Goal: Navigation & Orientation: Find specific page/section

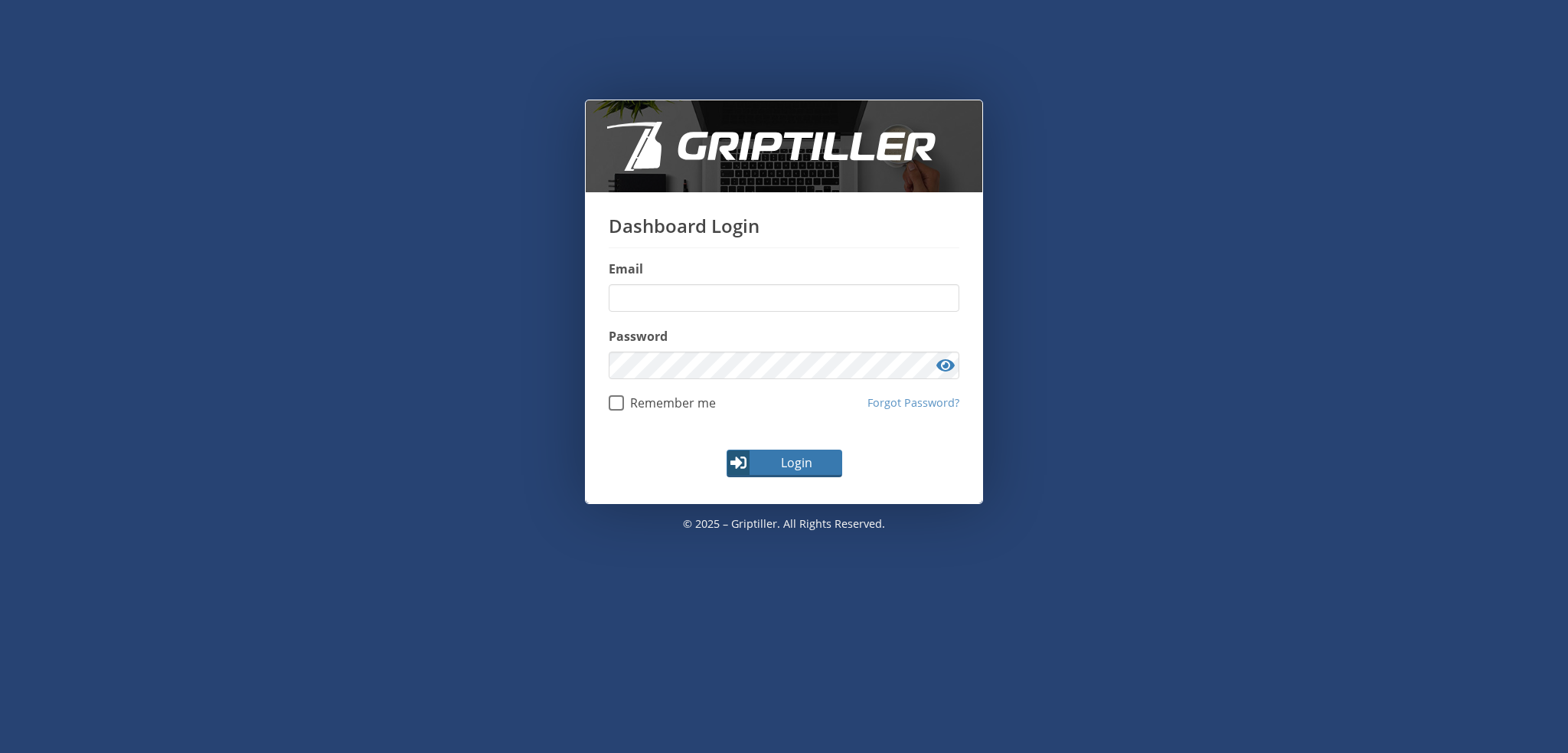
type input "**********"
click at [797, 464] on span "Login" at bounding box center [796, 462] width 89 height 19
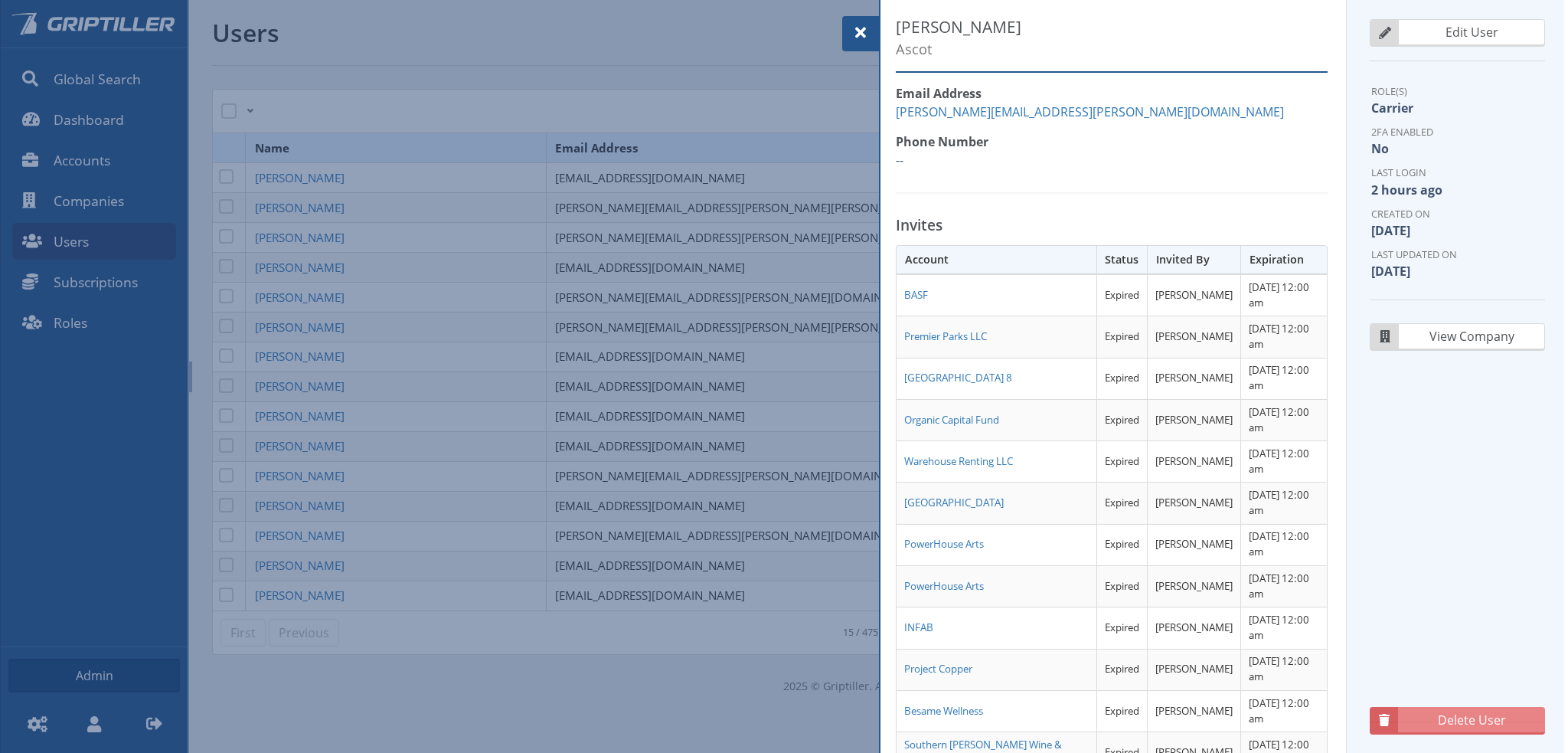
click at [859, 26] on span at bounding box center [860, 32] width 19 height 19
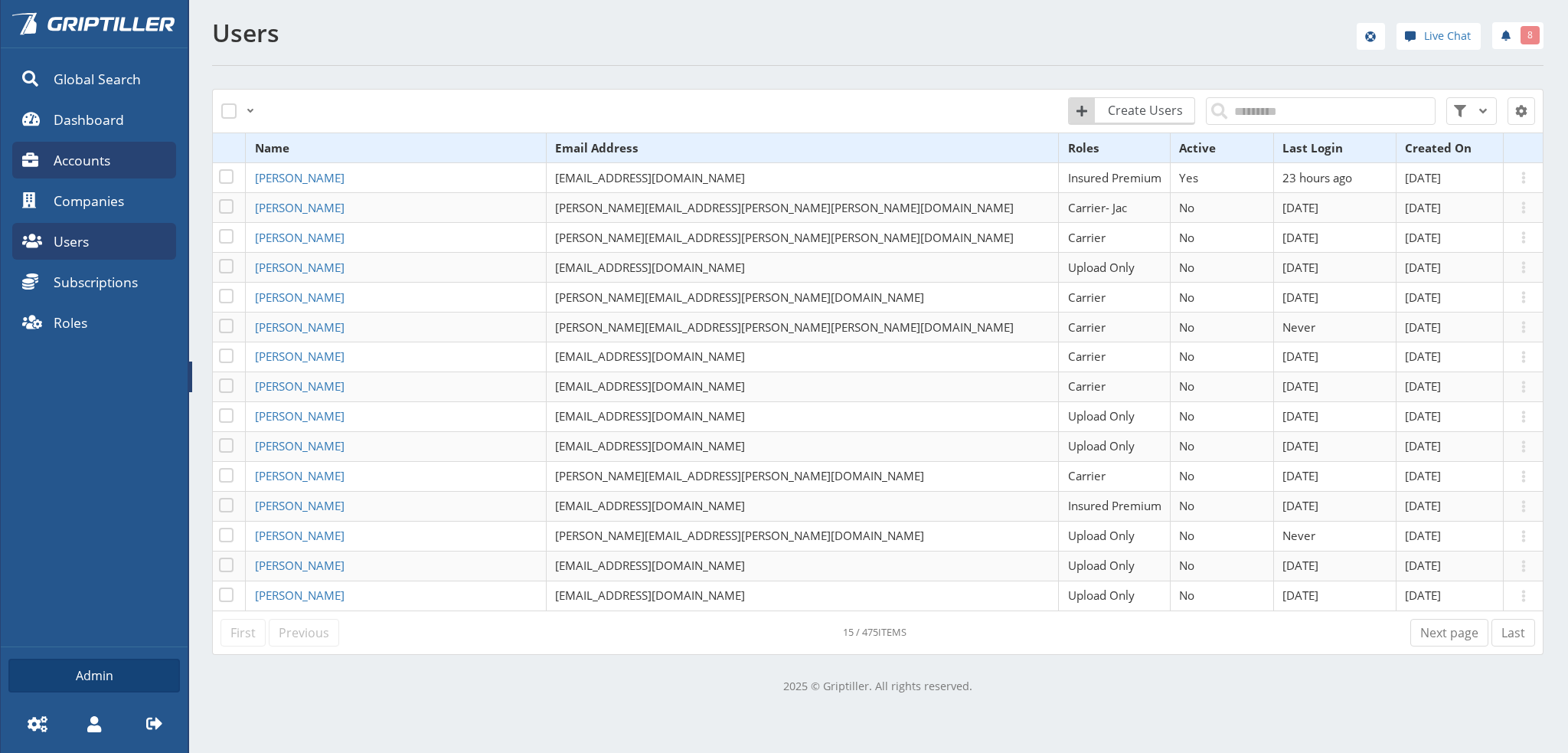
click at [94, 170] on link "Accounts" at bounding box center [94, 159] width 163 height 36
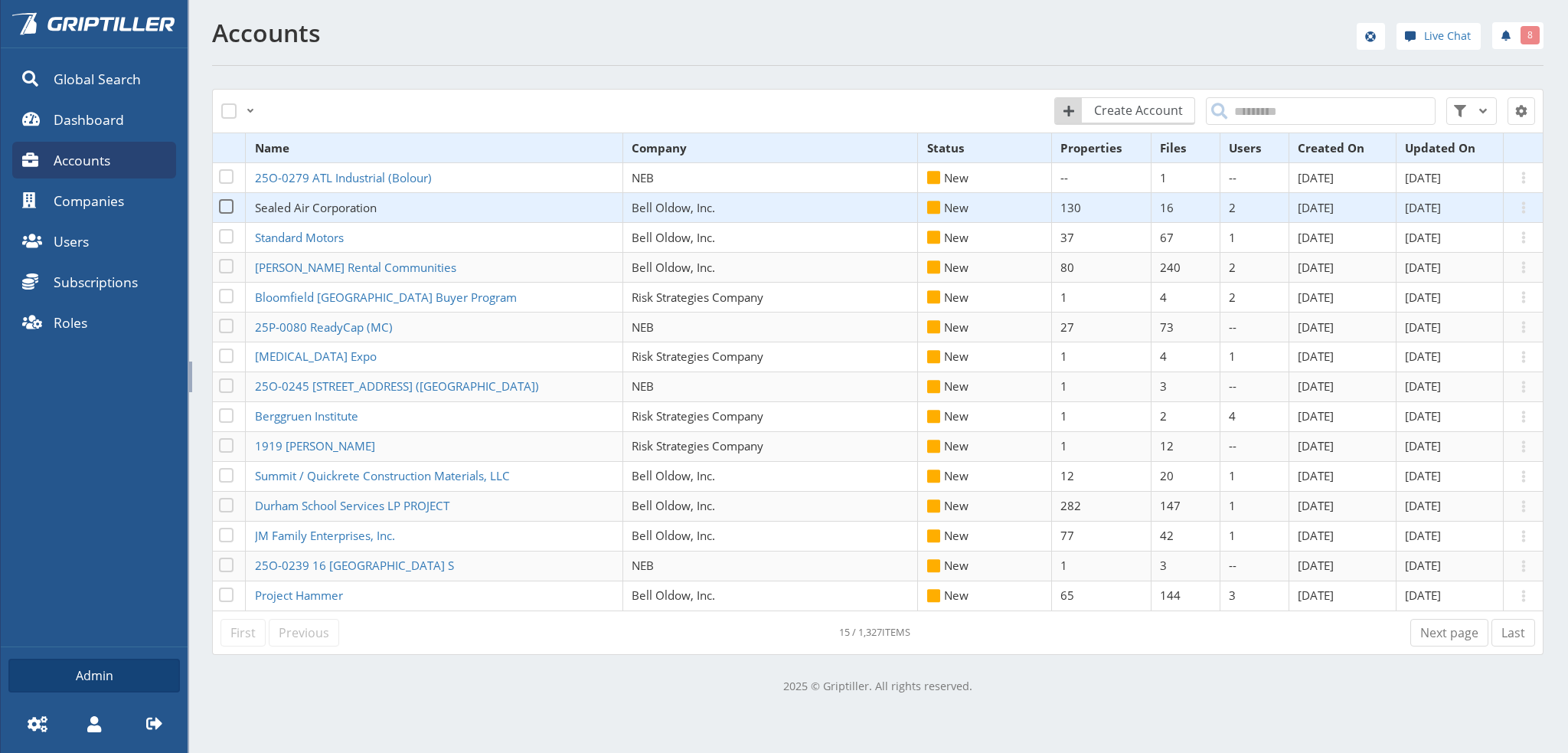
click at [345, 211] on span "Sealed Air Corporation" at bounding box center [316, 208] width 122 height 16
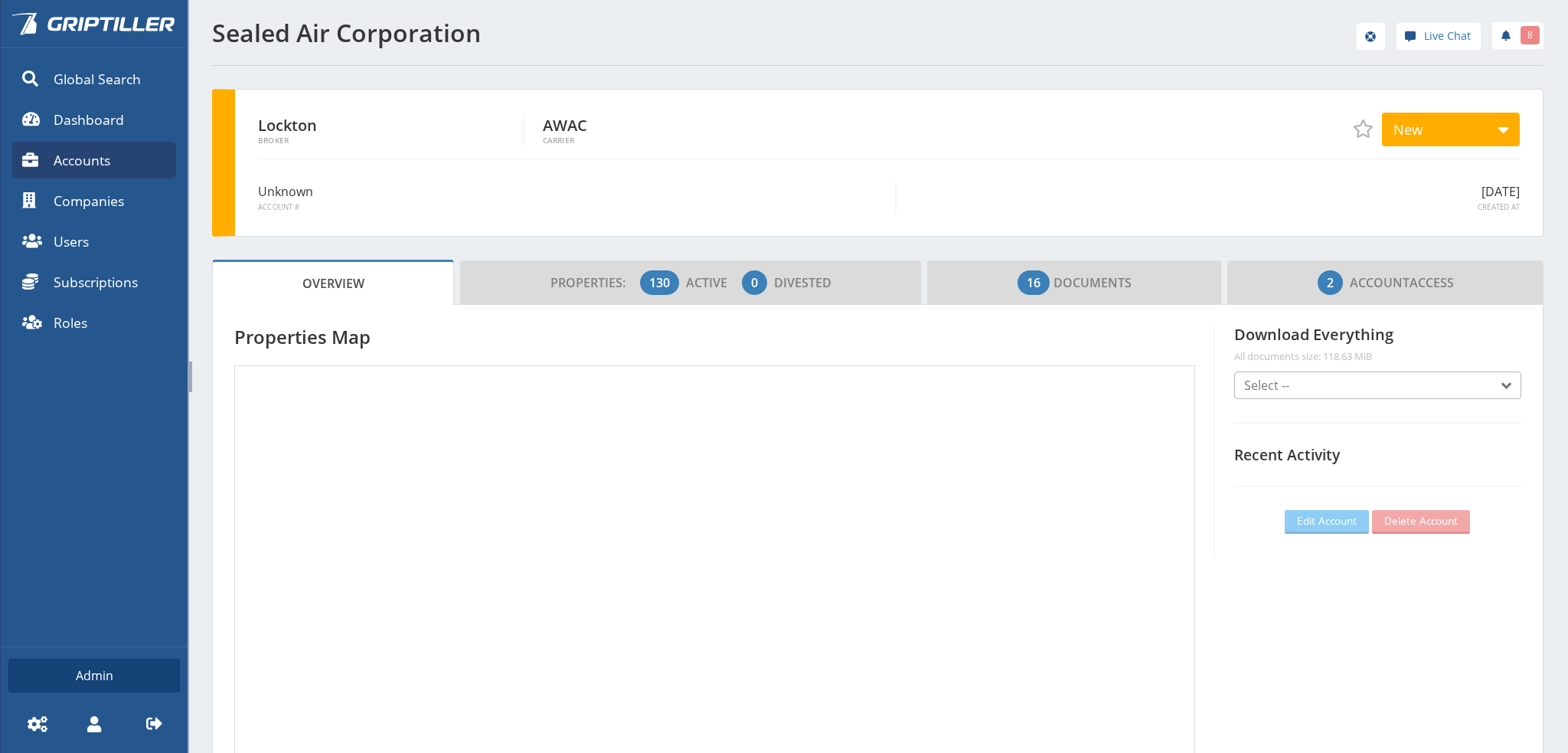
scroll to position [135, 453]
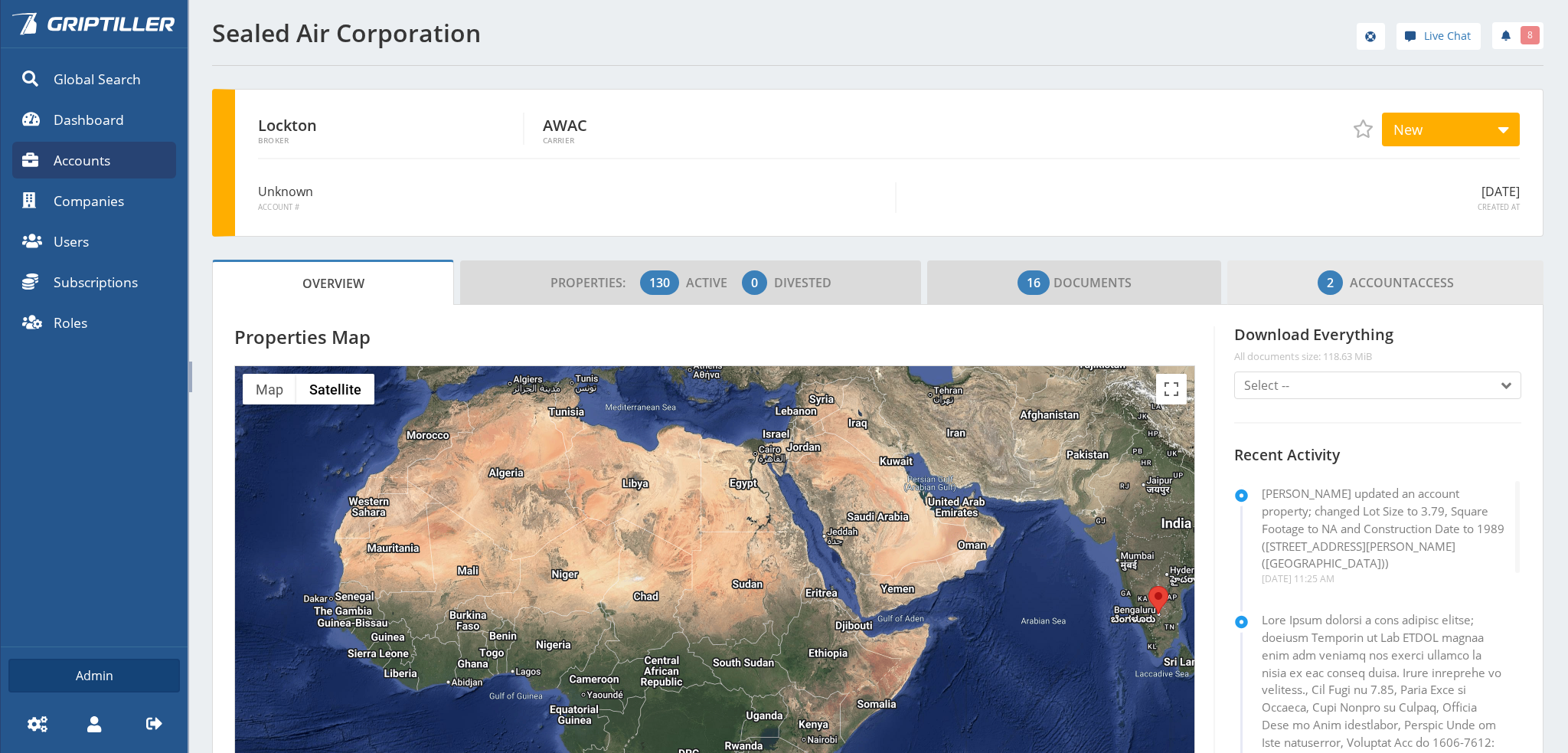
click at [1424, 287] on span "2 Account Access" at bounding box center [1386, 282] width 136 height 31
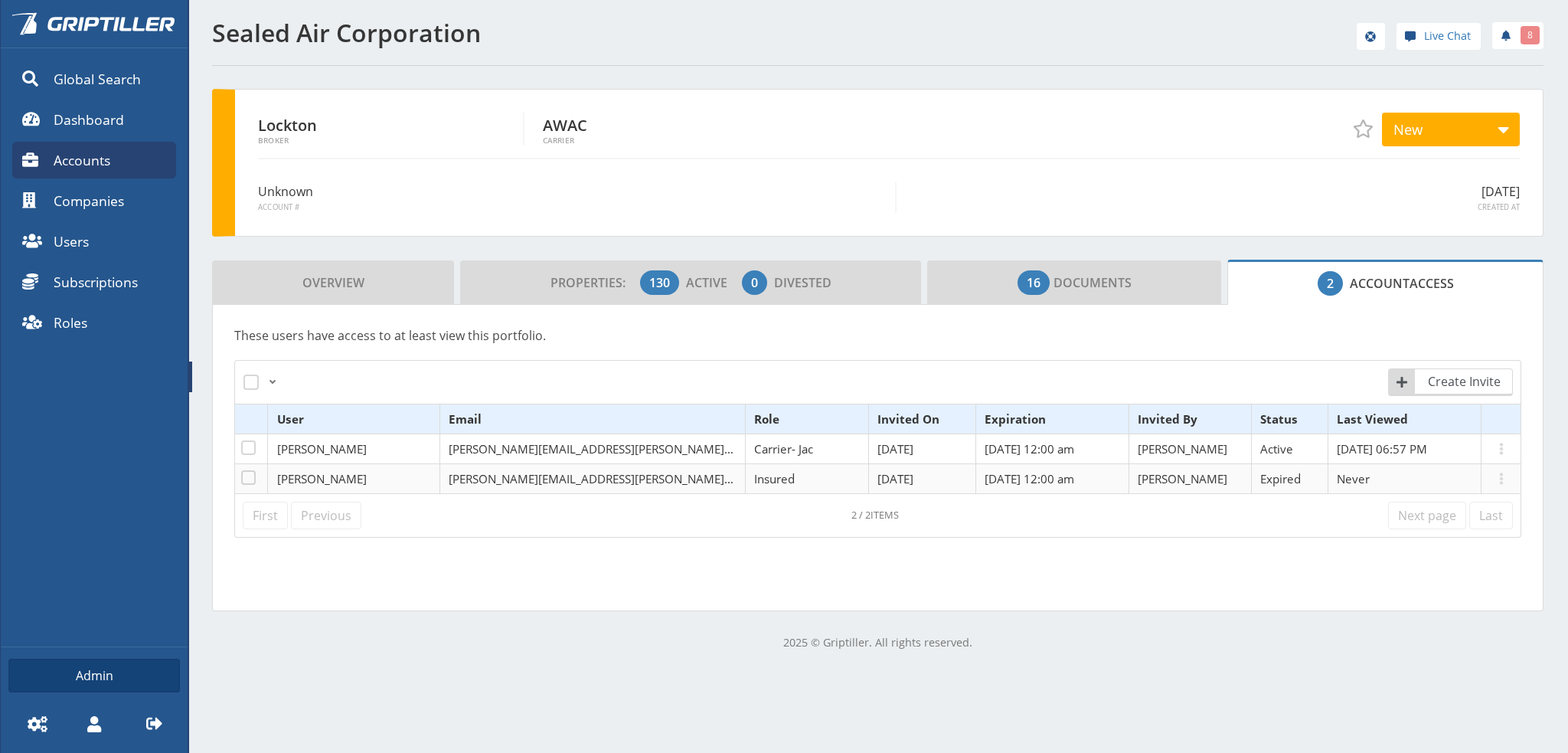
click at [94, 158] on span "Accounts" at bounding box center [82, 159] width 57 height 20
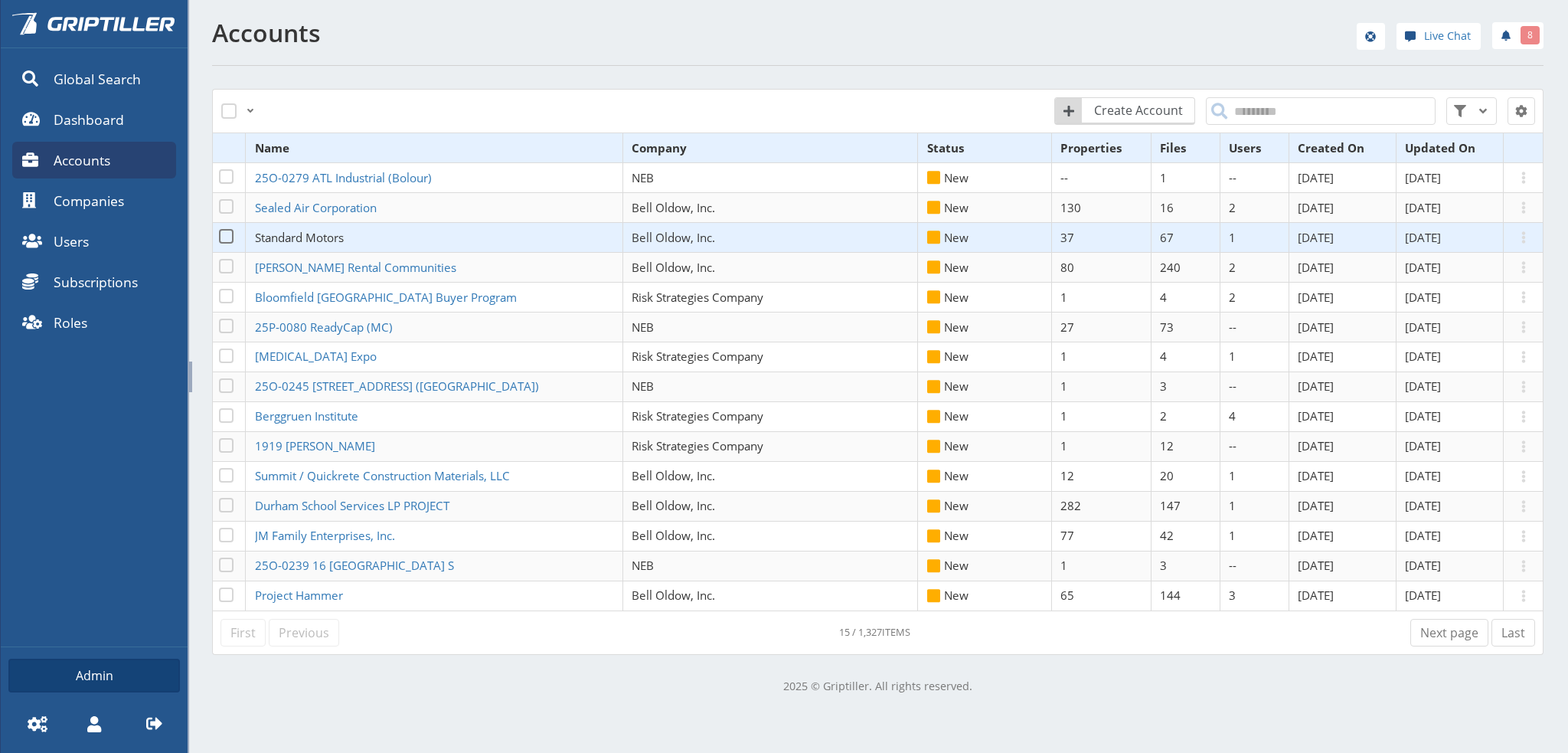
click at [316, 239] on span "Standard Motors" at bounding box center [299, 237] width 89 height 16
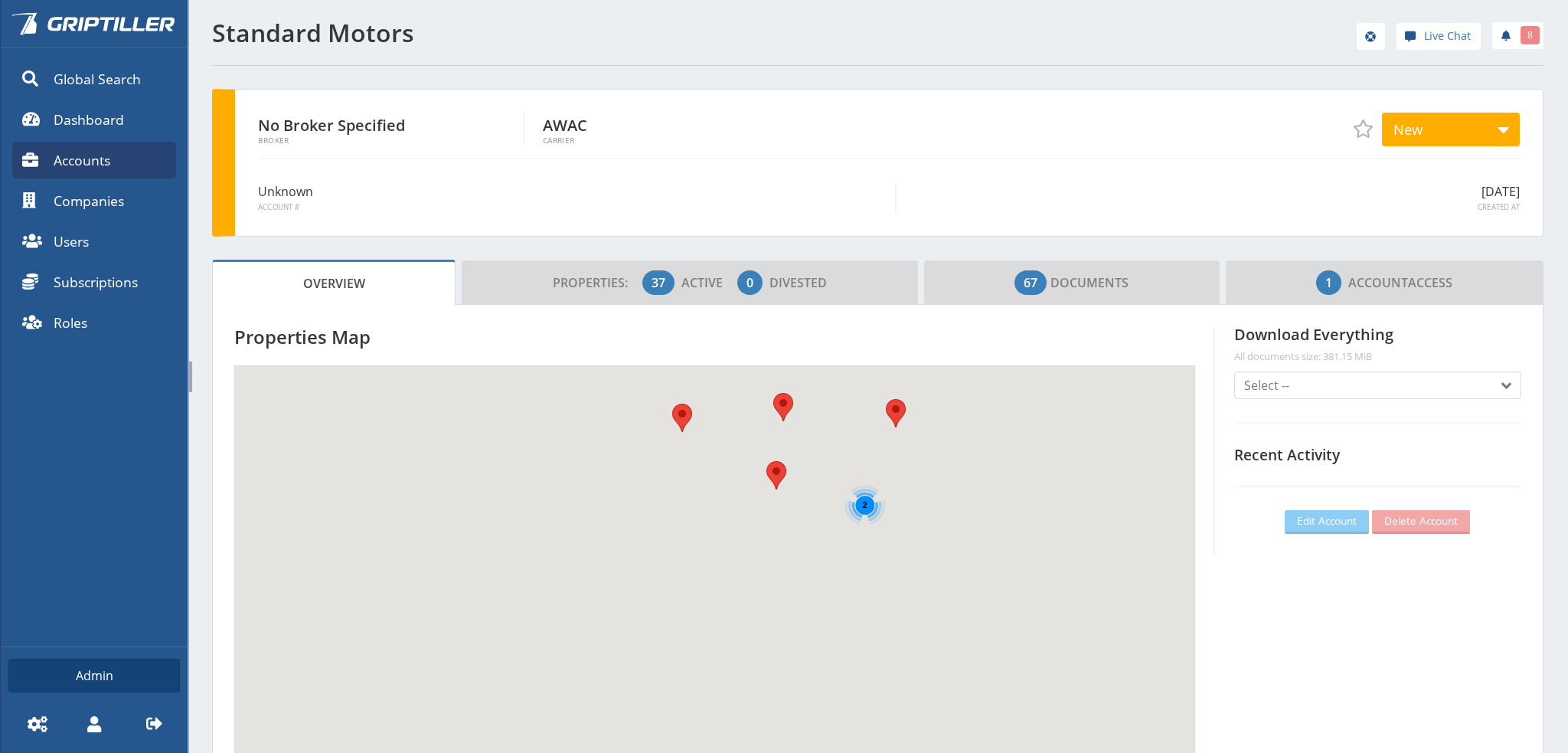
scroll to position [135, 453]
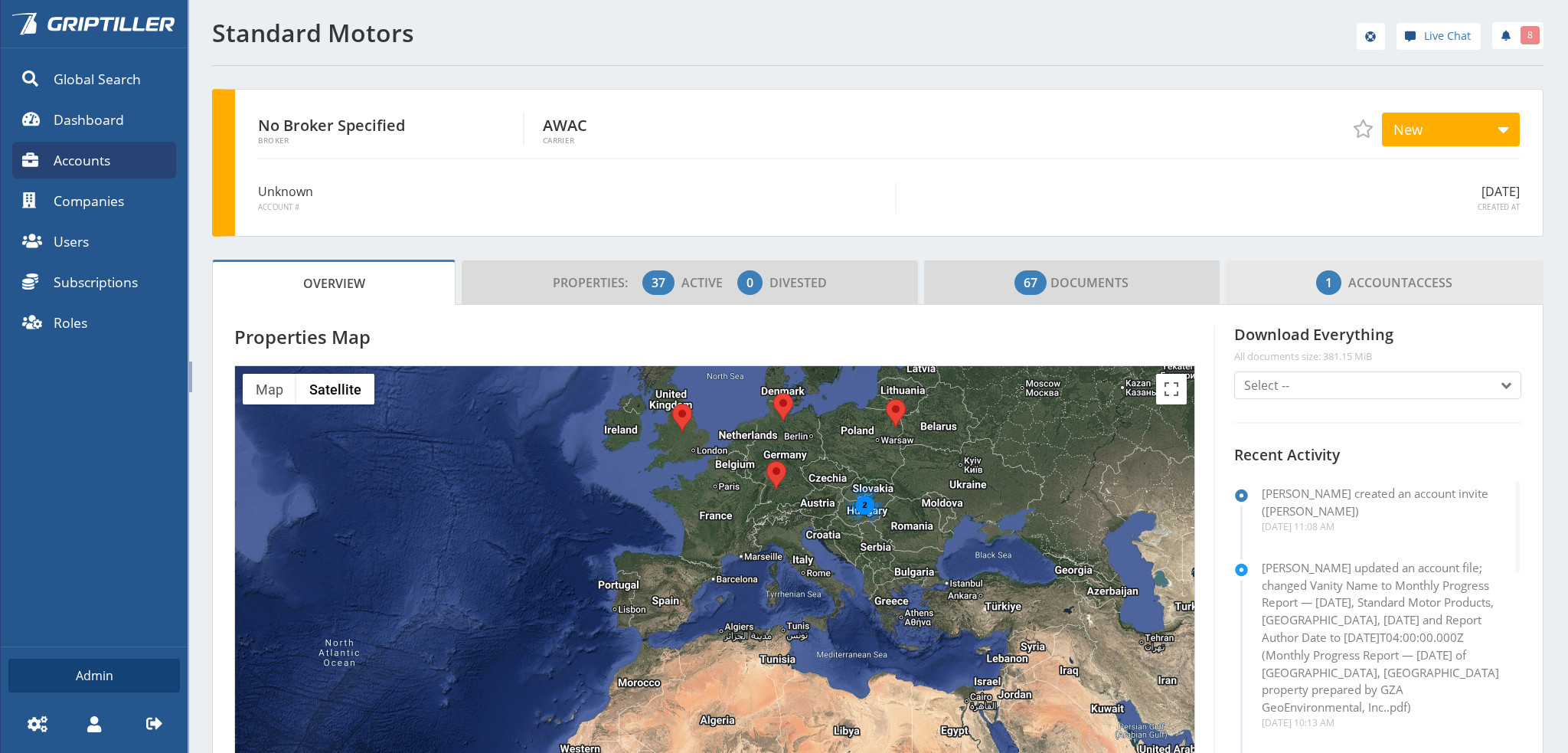
click at [1381, 278] on span "Account" at bounding box center [1378, 282] width 60 height 17
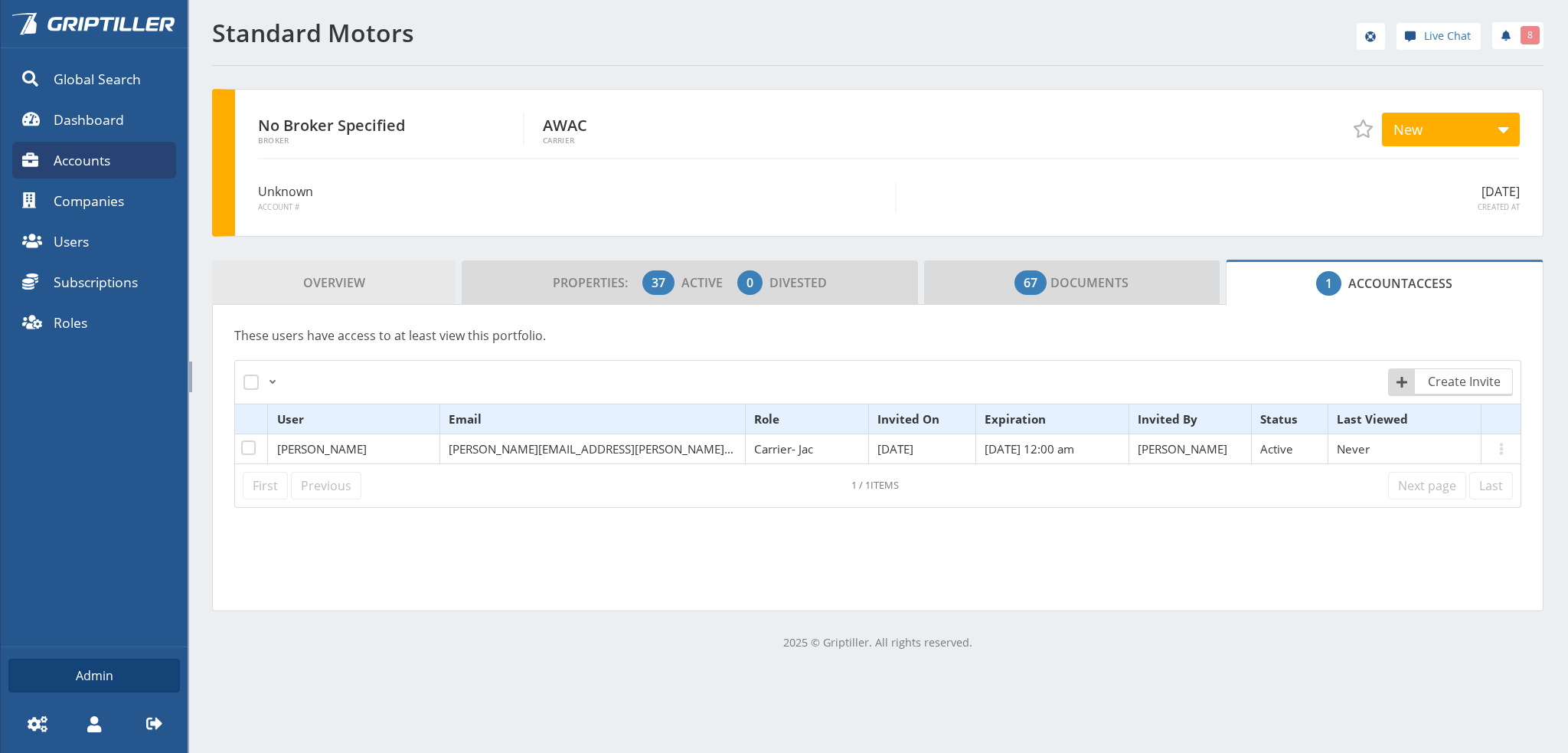
click at [291, 275] on link "Overview" at bounding box center [333, 282] width 243 height 44
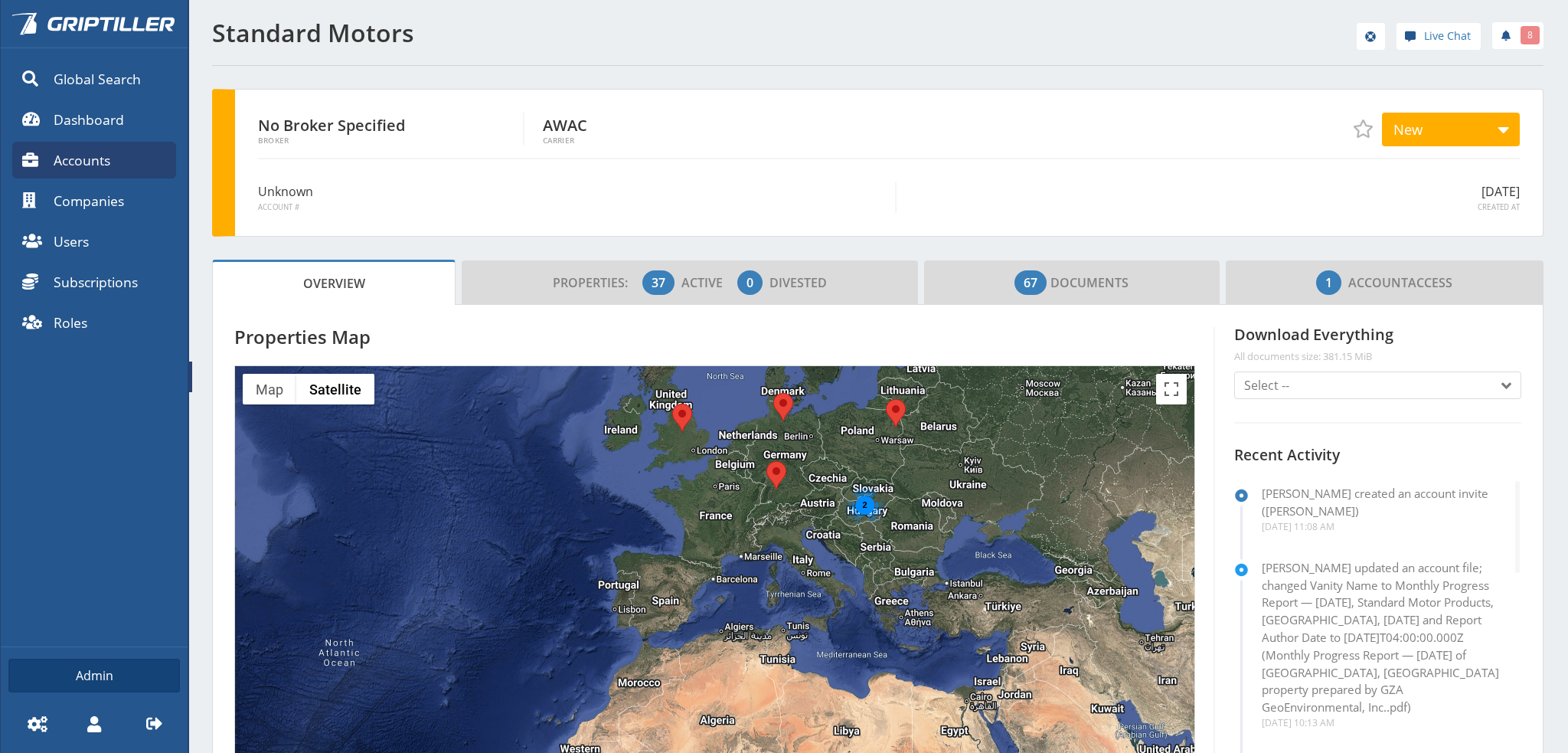
click at [79, 155] on span "Accounts" at bounding box center [82, 159] width 57 height 20
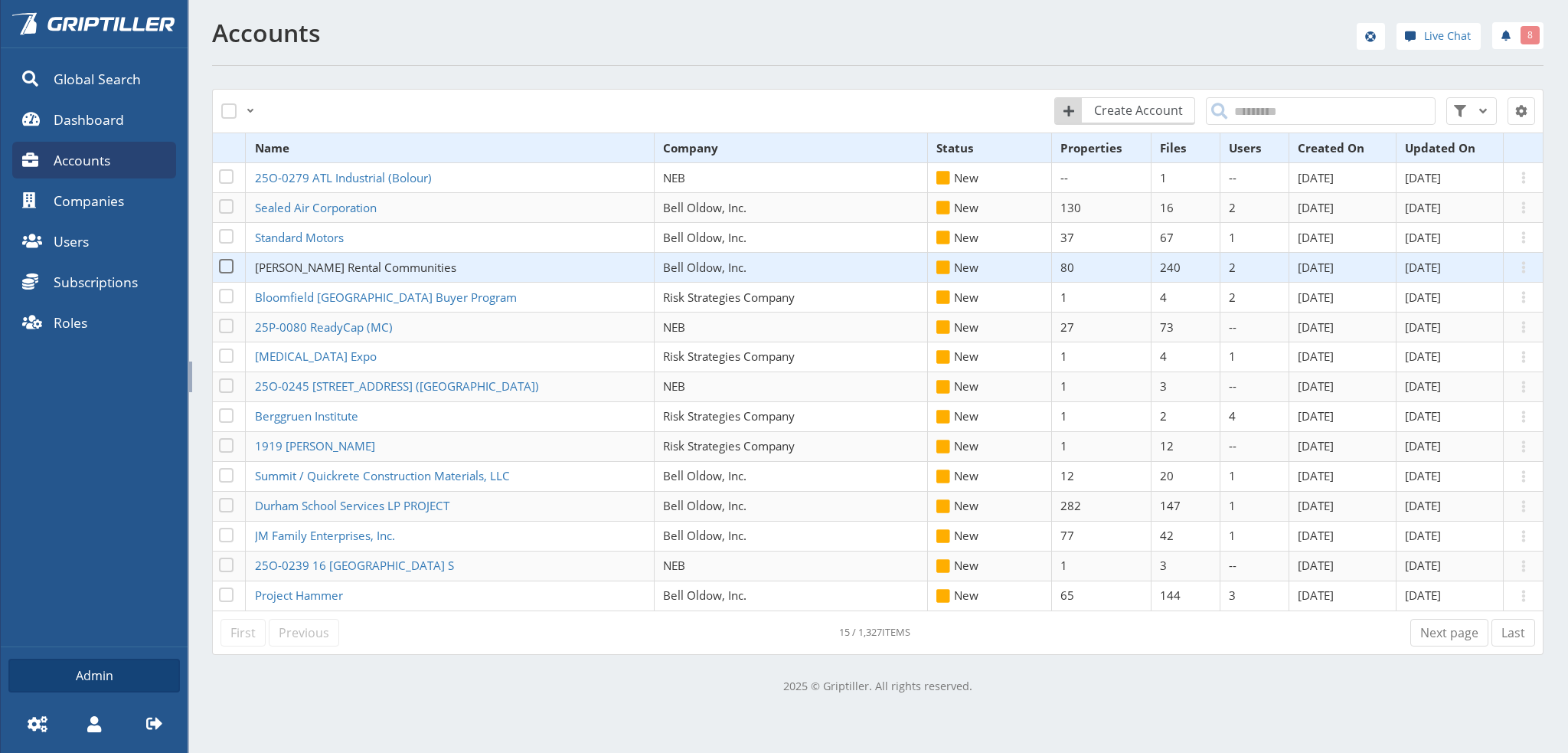
click at [322, 269] on span "[PERSON_NAME] Rental Communities" at bounding box center [355, 268] width 202 height 16
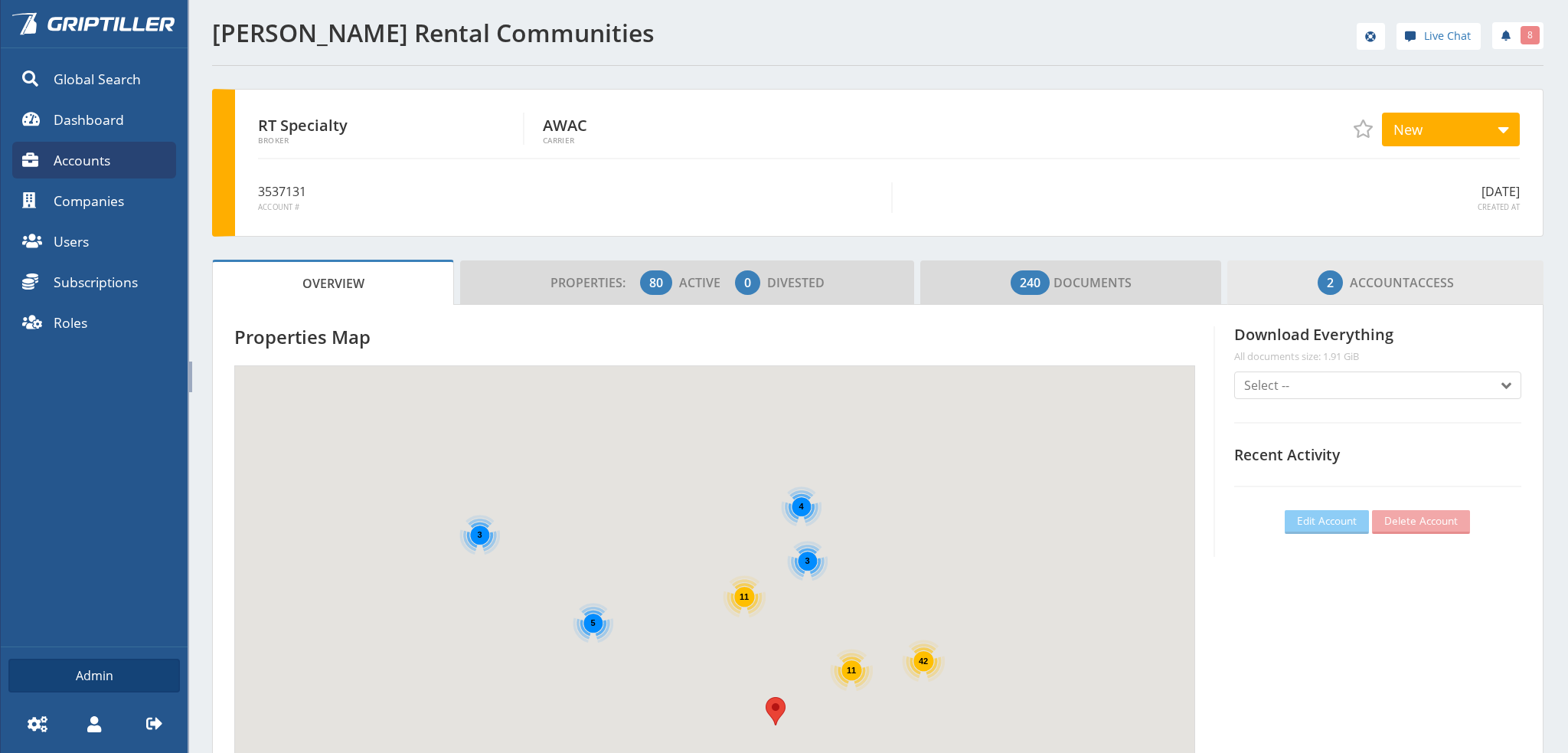
scroll to position [135, 465]
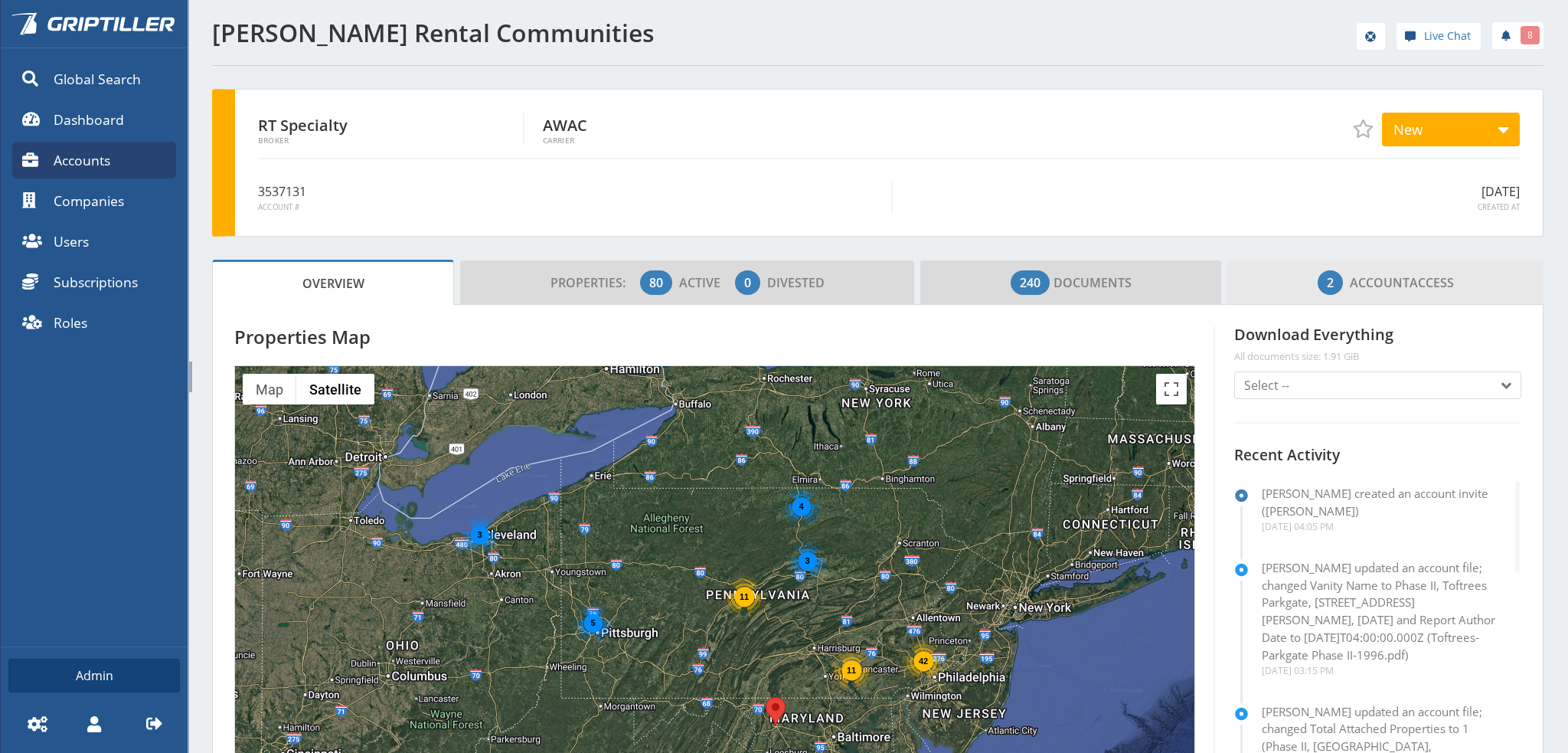
click at [1408, 275] on span "2 Account Access" at bounding box center [1386, 282] width 136 height 31
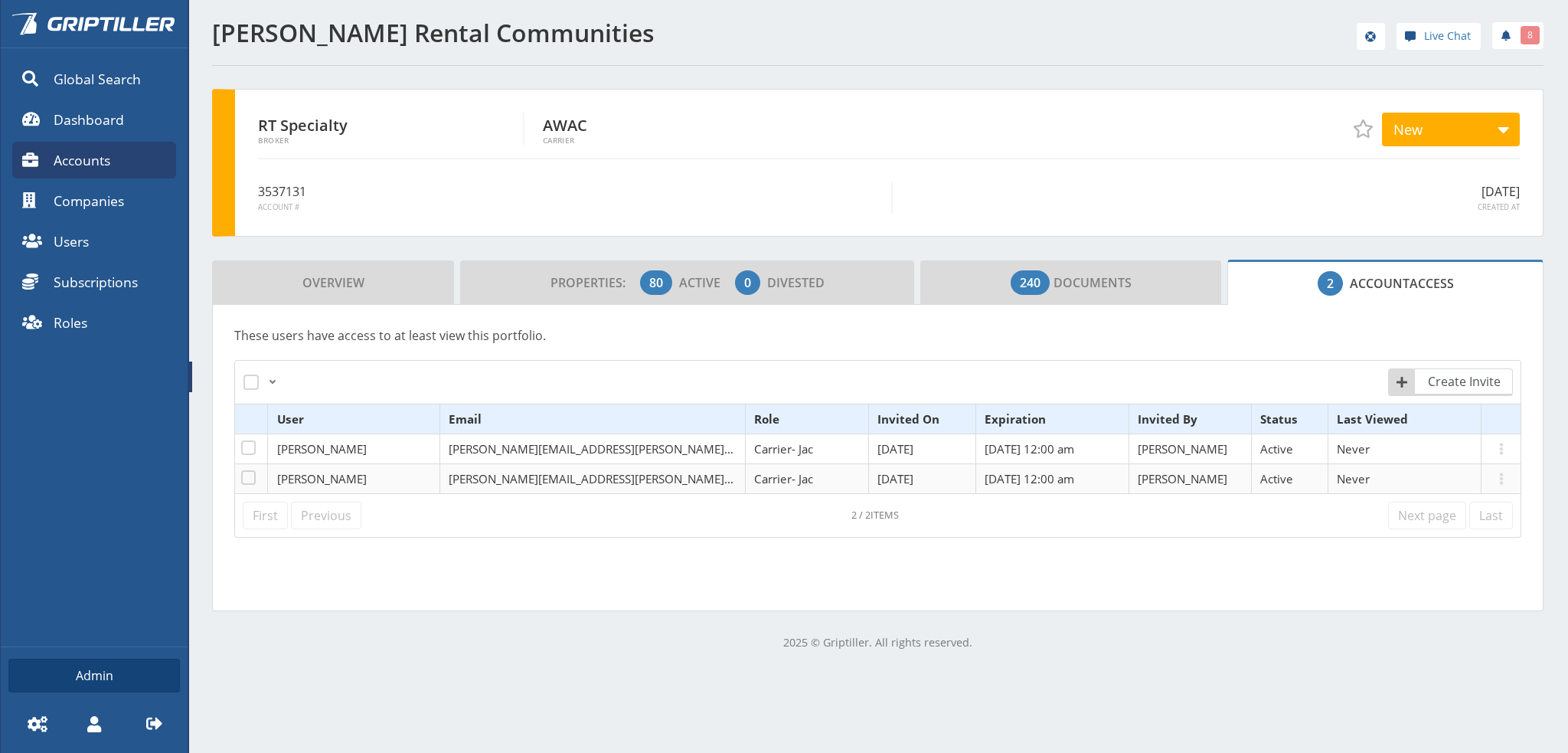
click at [94, 157] on span "Accounts" at bounding box center [82, 159] width 57 height 20
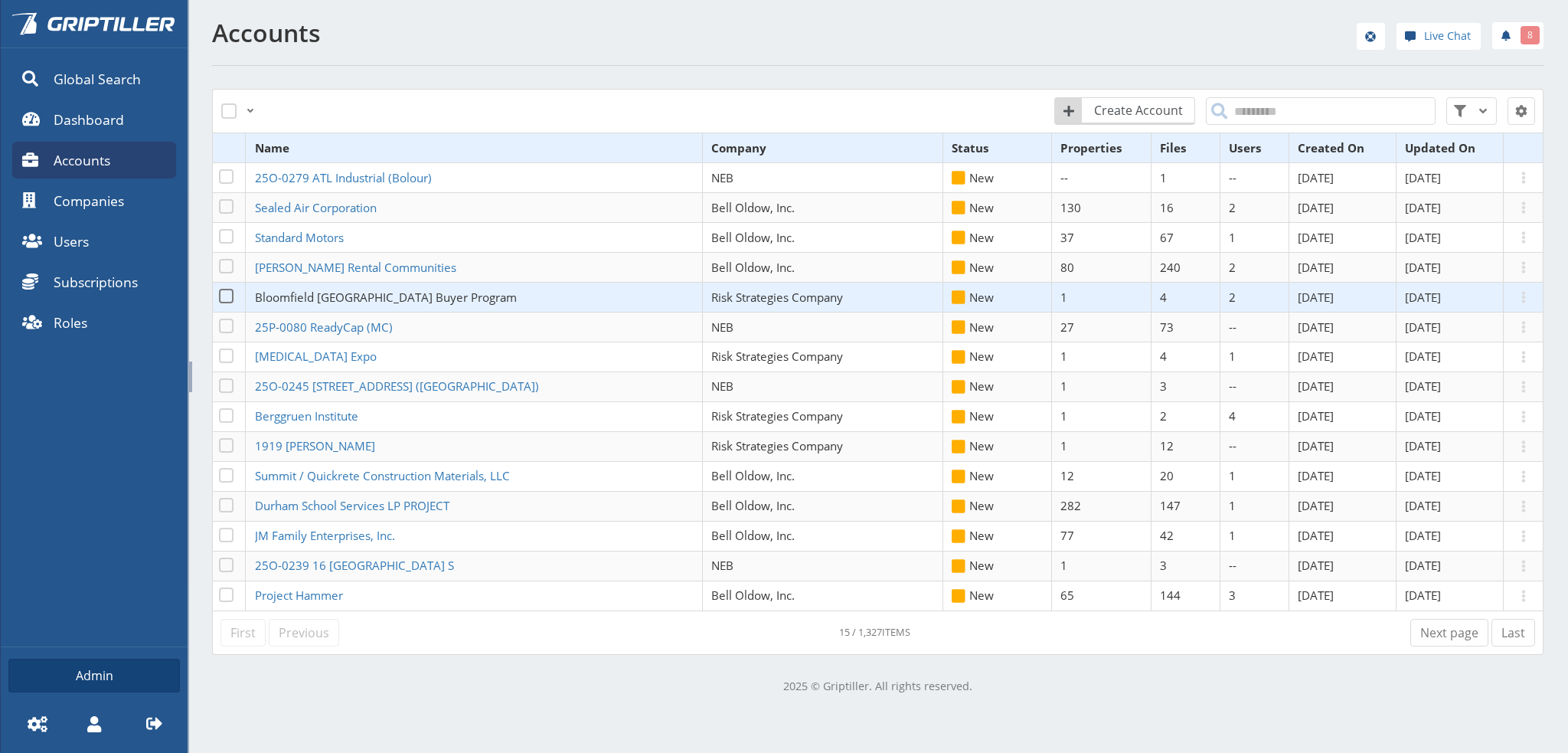
click at [316, 302] on span "Bloomfield [GEOGRAPHIC_DATA] Buyer Program" at bounding box center [386, 297] width 262 height 16
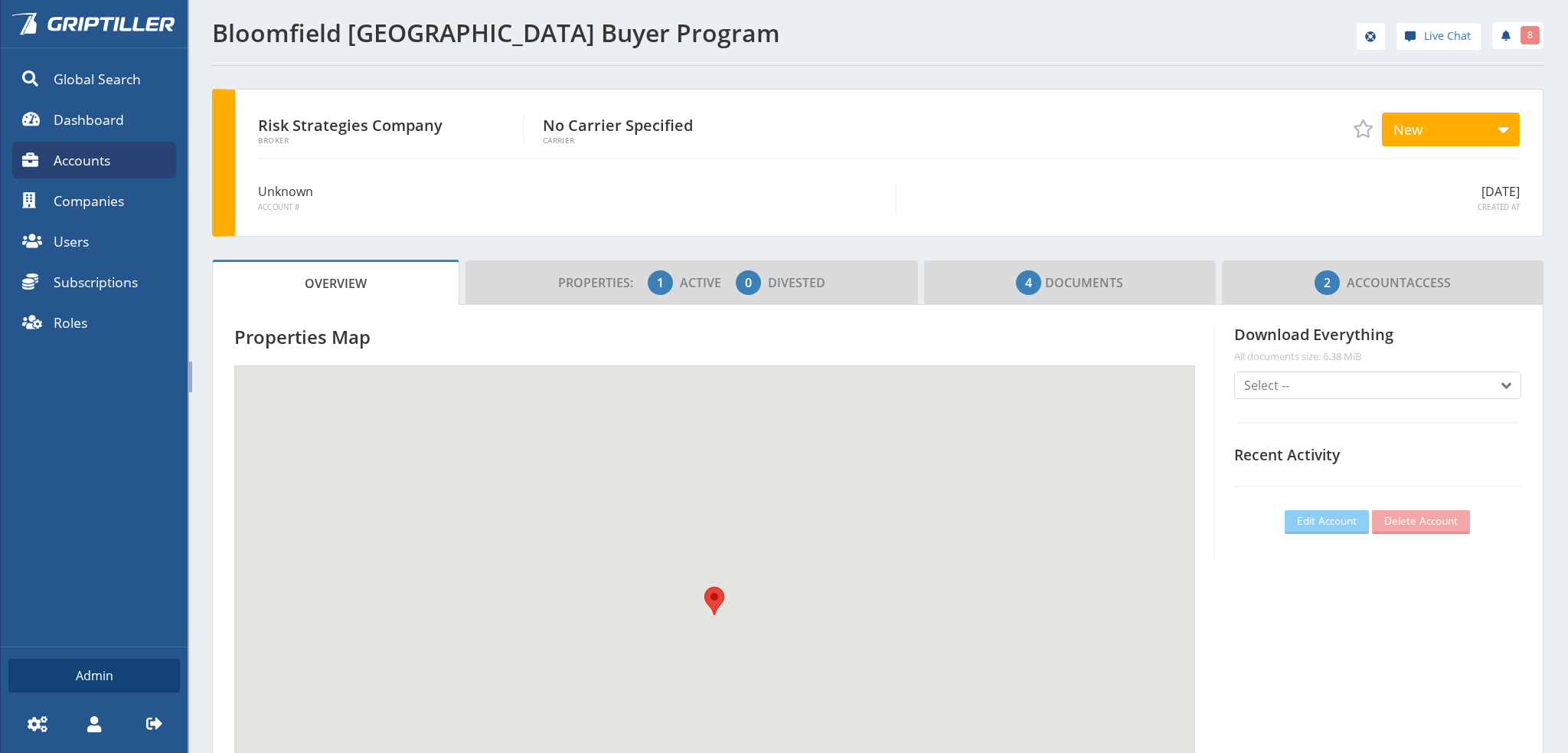
scroll to position [135, 465]
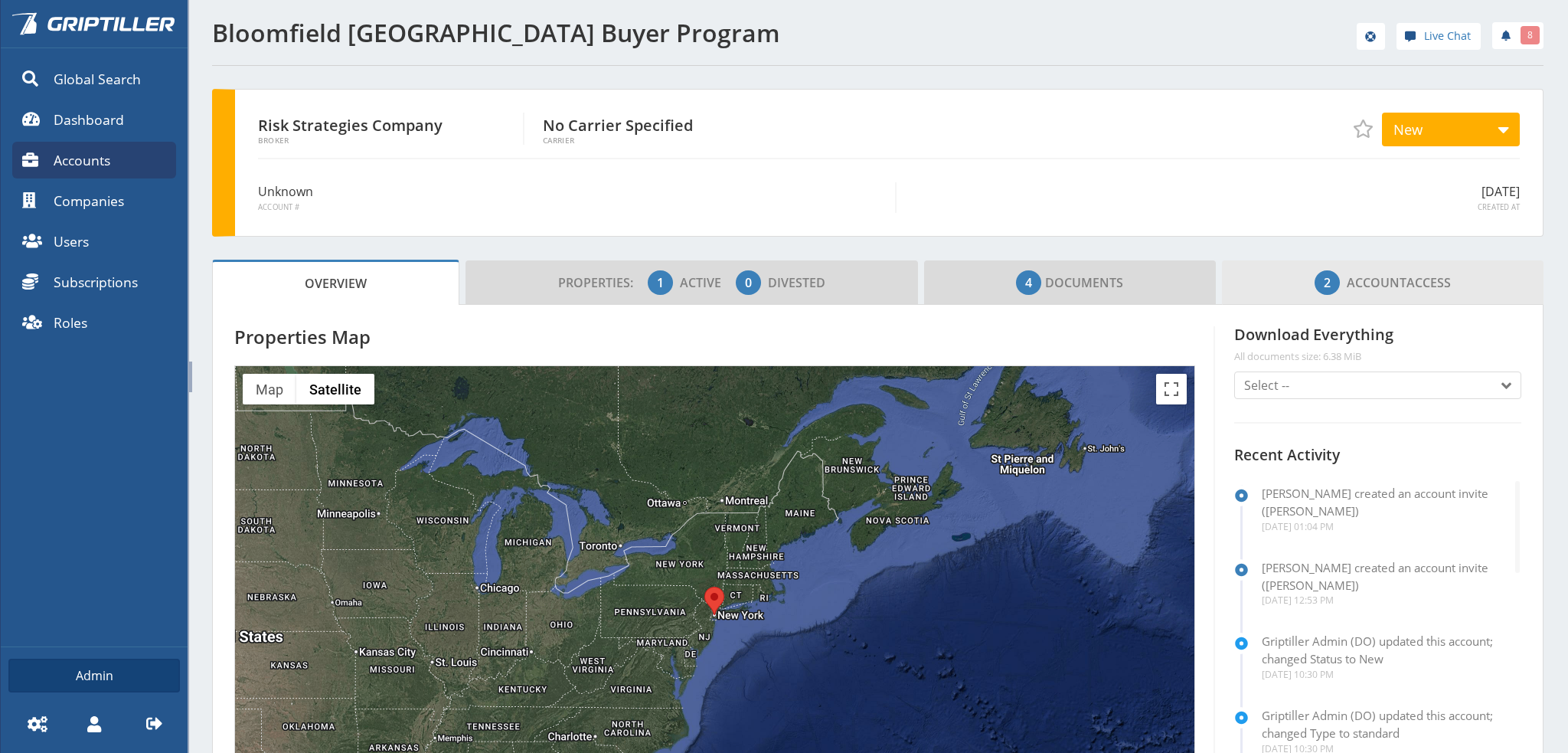
click at [1365, 288] on span "Account" at bounding box center [1376, 282] width 60 height 17
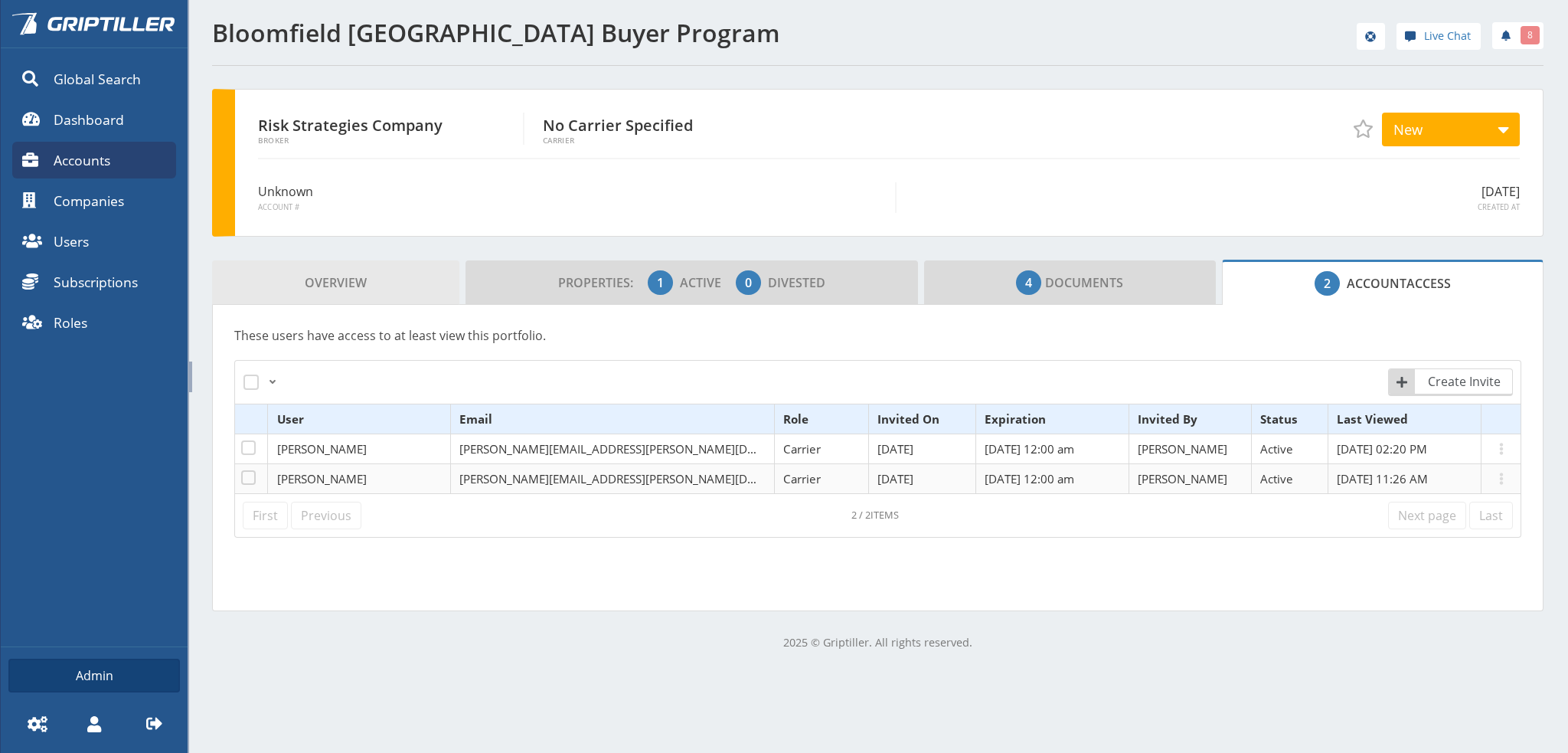
click at [340, 278] on span "Overview" at bounding box center [336, 282] width 62 height 31
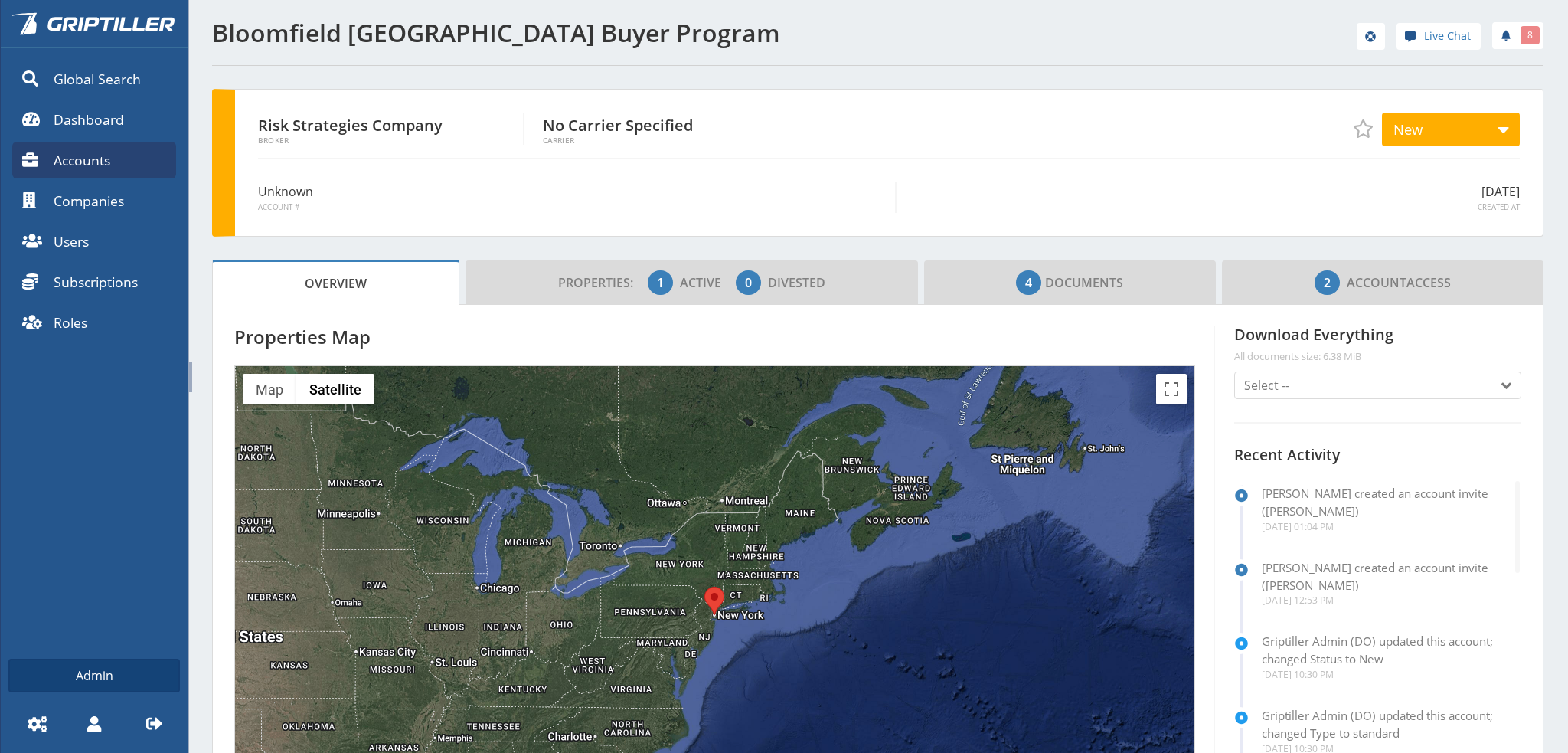
click at [156, 722] on icon at bounding box center [155, 722] width 16 height 12
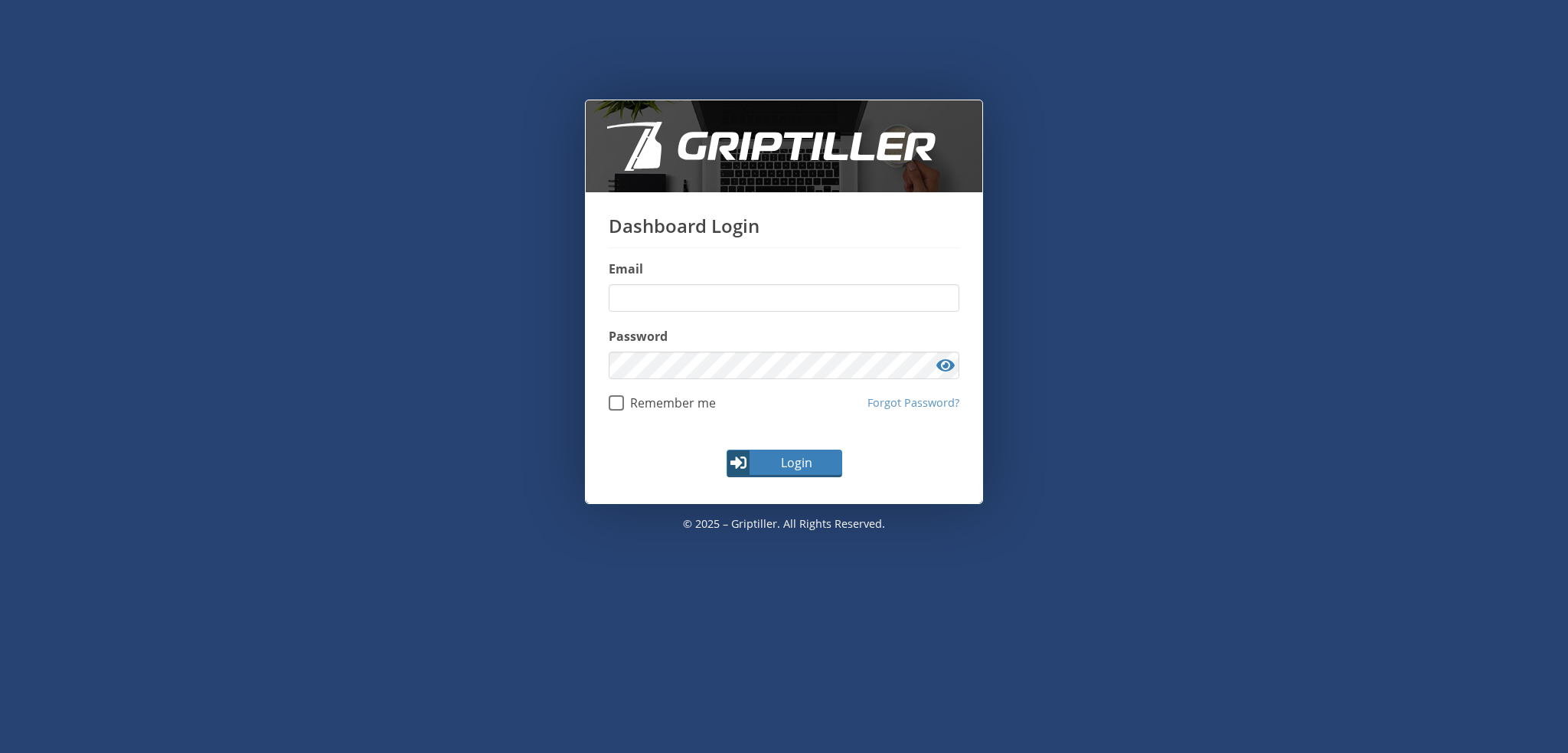
type input "**********"
